Goal: Download file/media

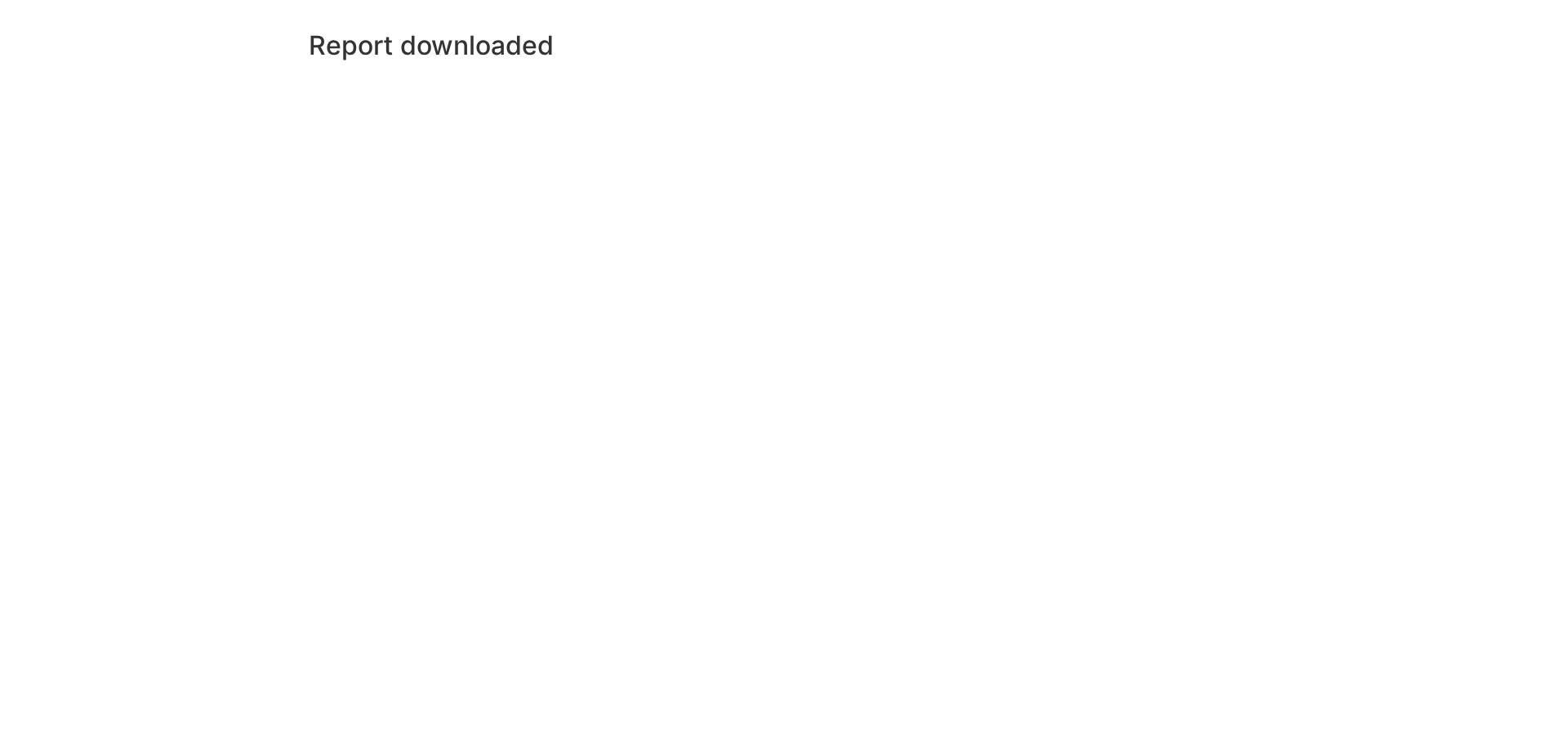
click at [423, 56] on h2 "Report downloaded" at bounding box center [431, 46] width 245 height 31
